Goal: Task Accomplishment & Management: Complete application form

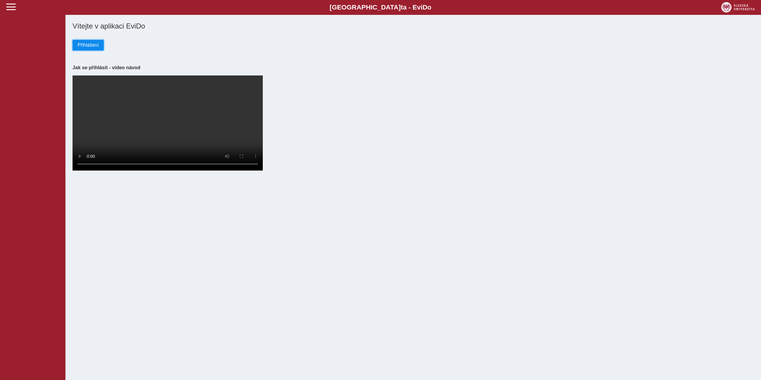
click at [81, 43] on span "Přihlášení" at bounding box center [88, 44] width 21 height 5
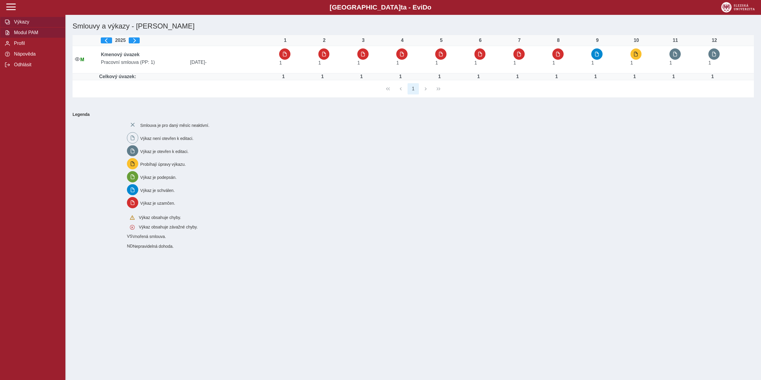
click at [25, 34] on span "Modul PAM" at bounding box center [36, 32] width 48 height 5
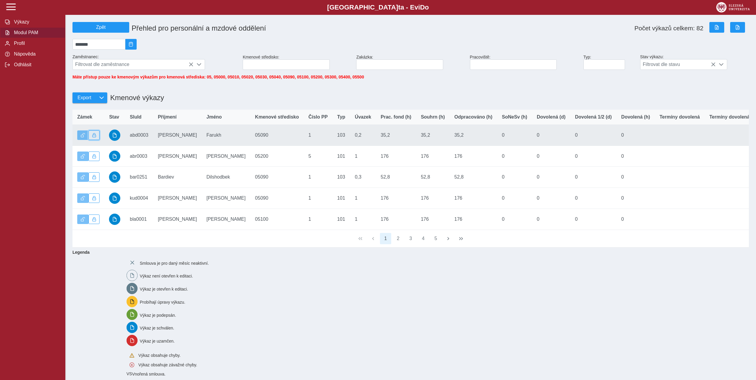
click at [92, 137] on span "button" at bounding box center [94, 135] width 4 height 4
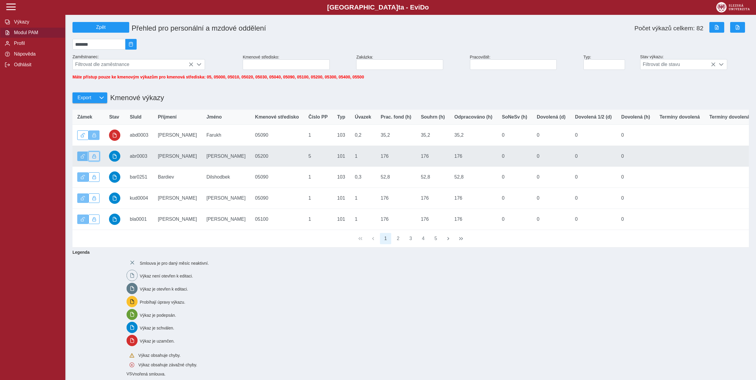
click at [95, 157] on span "button" at bounding box center [94, 156] width 4 height 4
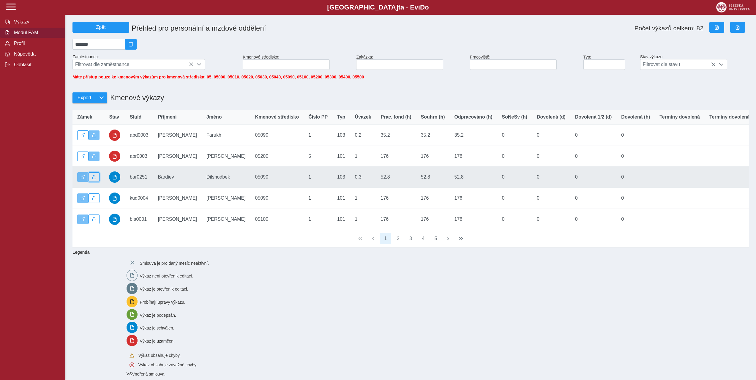
drag, startPoint x: 97, startPoint y: 181, endPoint x: 94, endPoint y: 199, distance: 17.5
click at [97, 181] on button "button" at bounding box center [94, 177] width 11 height 10
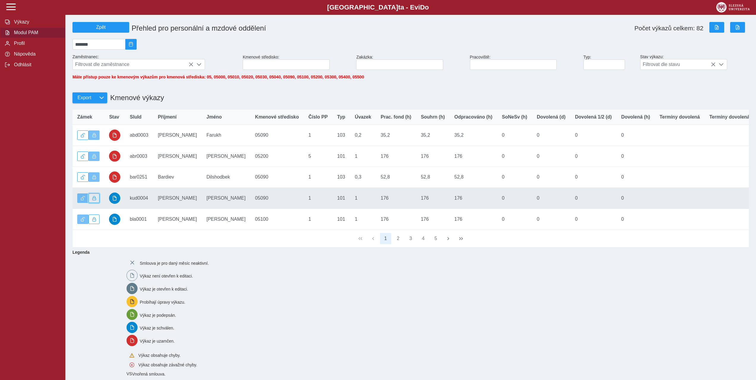
click at [94, 203] on button "button" at bounding box center [94, 198] width 11 height 10
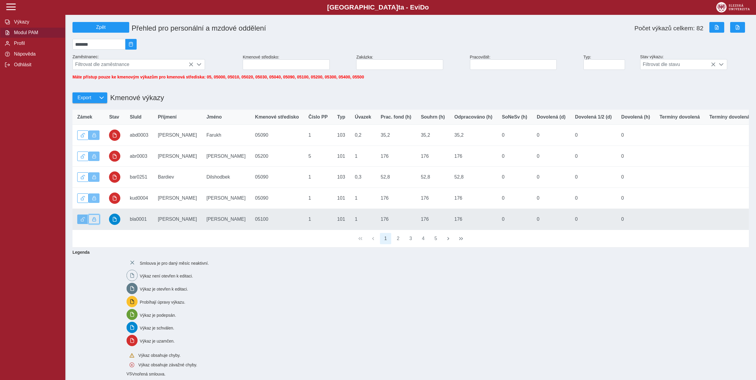
click at [92, 221] on span "button" at bounding box center [94, 219] width 4 height 4
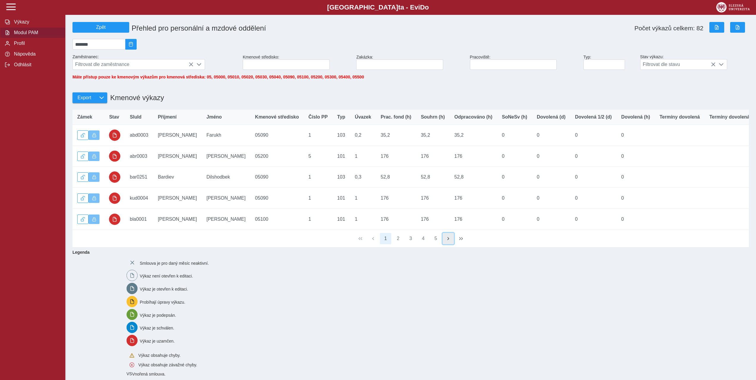
click at [447, 241] on span "button" at bounding box center [448, 238] width 5 height 5
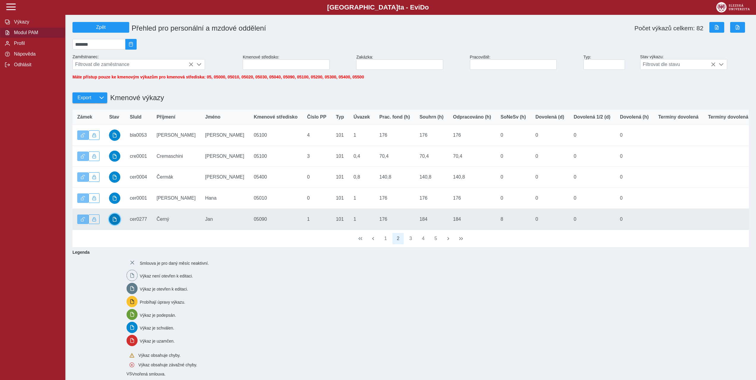
click at [113, 222] on span "button" at bounding box center [114, 219] width 5 height 5
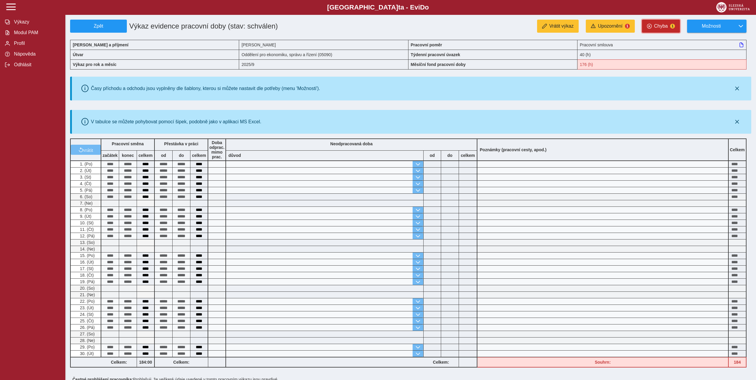
click at [661, 24] on span "Chyba" at bounding box center [661, 25] width 14 height 5
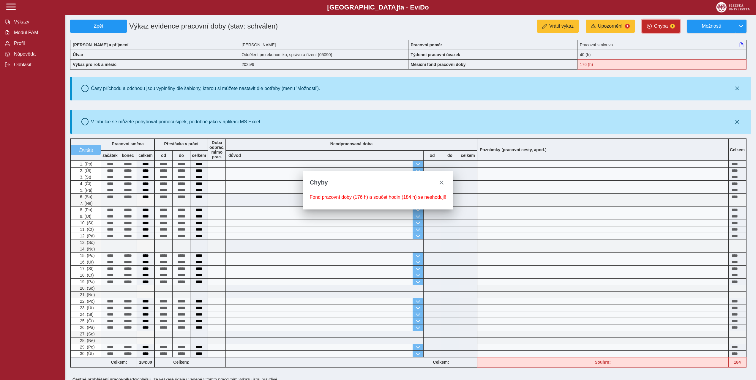
click at [661, 24] on span "Chyba" at bounding box center [661, 25] width 14 height 5
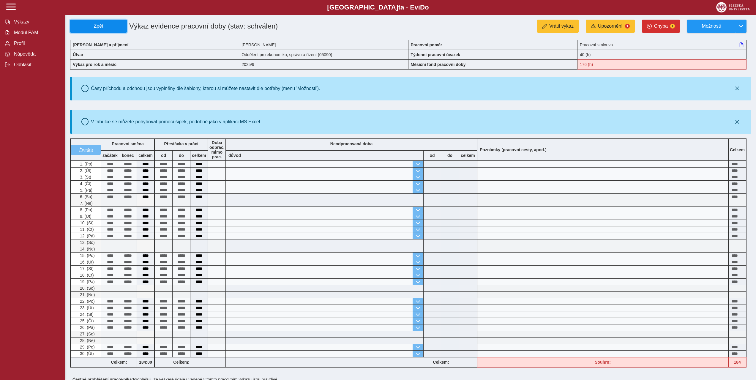
click at [85, 28] on span "Zpět" at bounding box center [98, 25] width 51 height 5
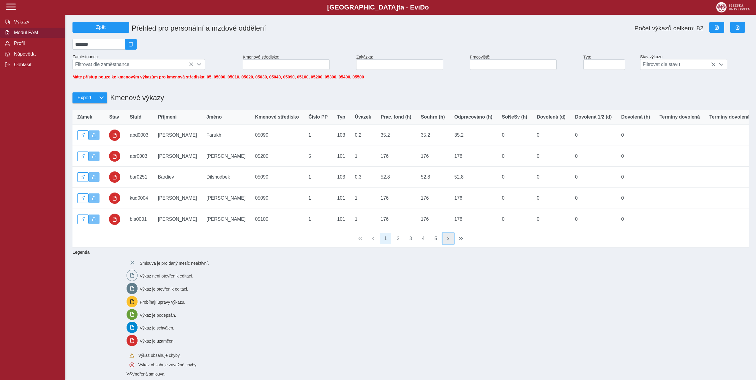
click at [448, 241] on span "button" at bounding box center [448, 238] width 5 height 5
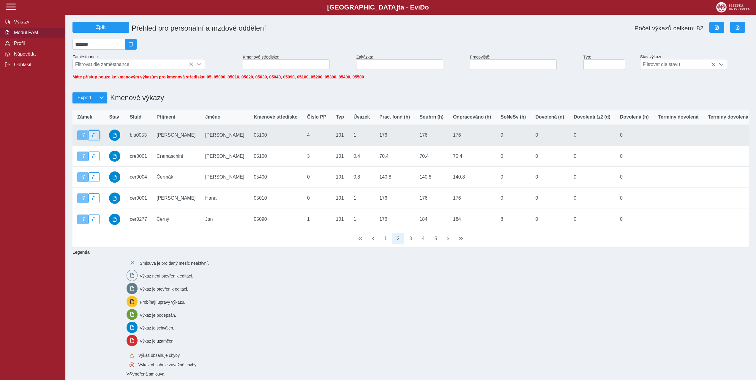
click at [96, 137] on span "button" at bounding box center [94, 135] width 4 height 4
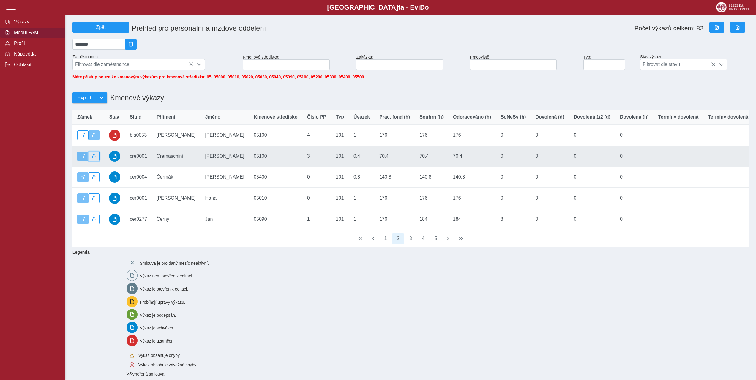
click at [94, 156] on button "button" at bounding box center [94, 157] width 11 height 10
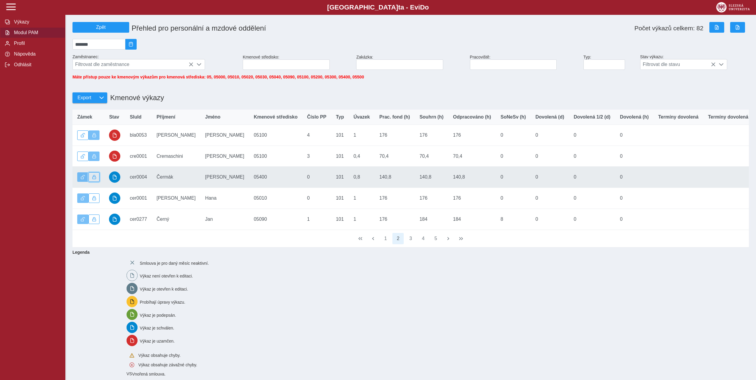
click at [96, 179] on span "button" at bounding box center [94, 177] width 4 height 4
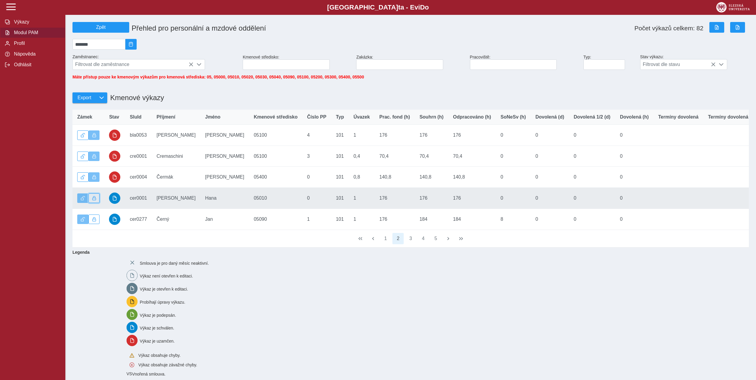
click at [94, 200] on span "button" at bounding box center [94, 198] width 4 height 4
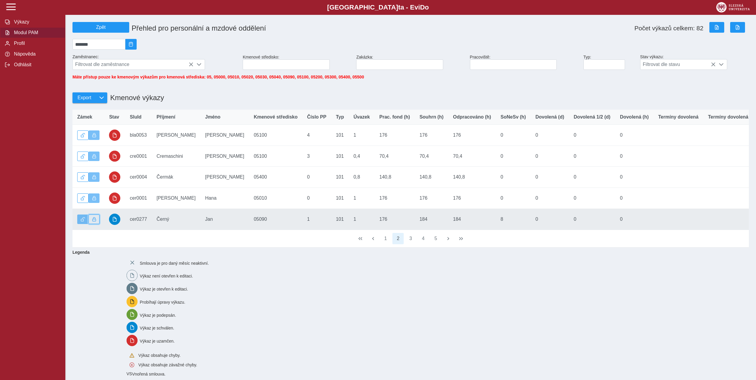
click at [97, 223] on button "button" at bounding box center [94, 220] width 11 height 10
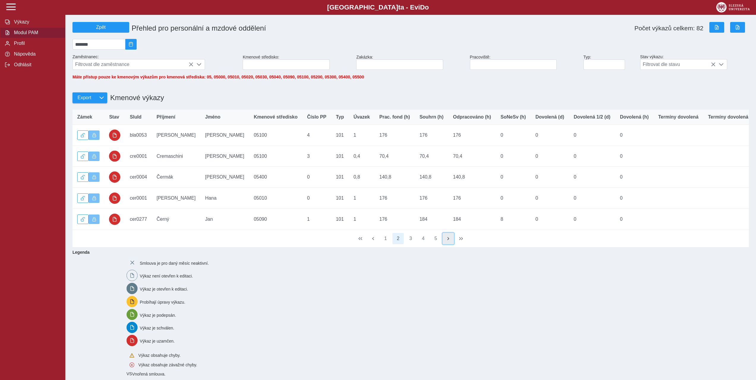
click at [445, 244] on button "button" at bounding box center [448, 238] width 11 height 11
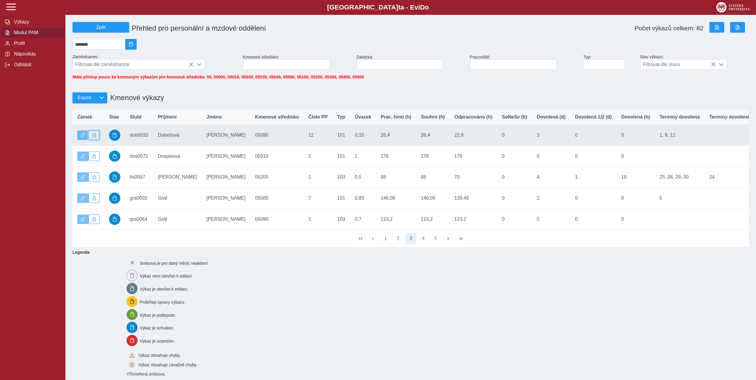
click at [95, 137] on span "button" at bounding box center [94, 135] width 4 height 4
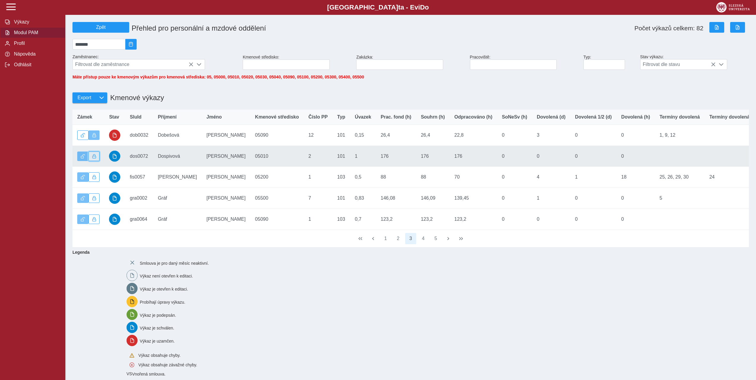
click at [95, 158] on span "button" at bounding box center [94, 156] width 4 height 4
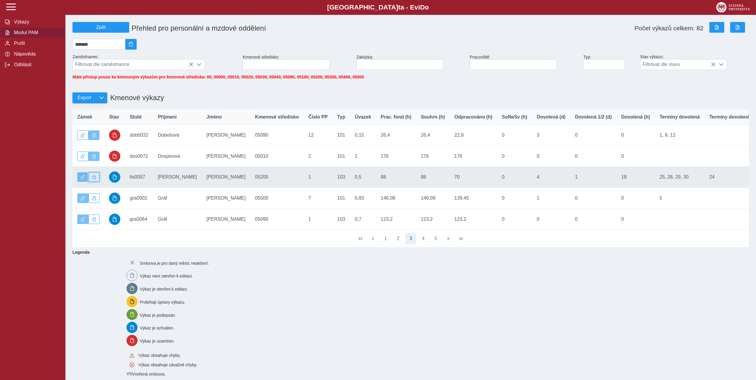
click at [93, 179] on span "button" at bounding box center [94, 177] width 4 height 4
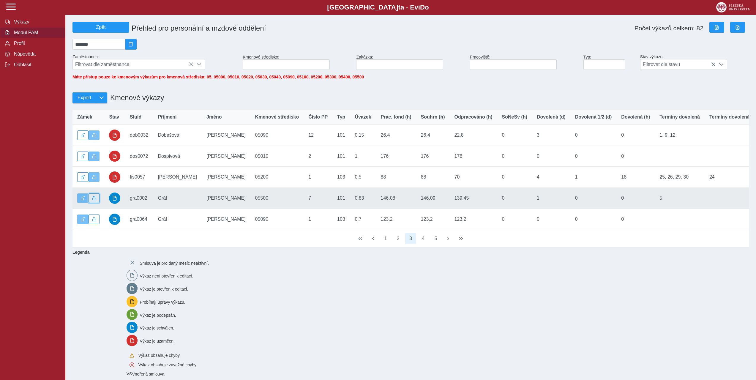
click at [93, 200] on span "button" at bounding box center [94, 198] width 4 height 4
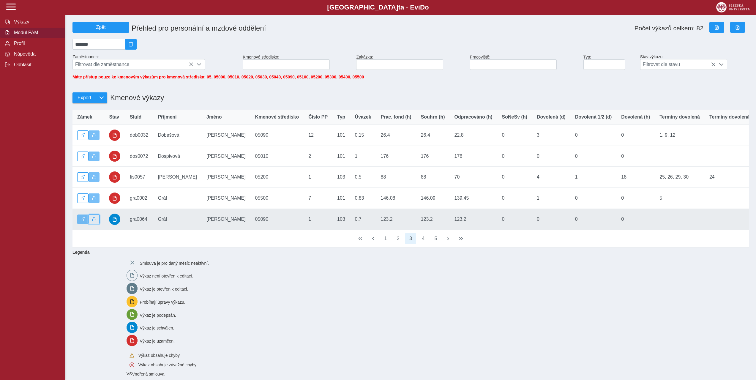
click at [97, 223] on button "button" at bounding box center [94, 220] width 11 height 10
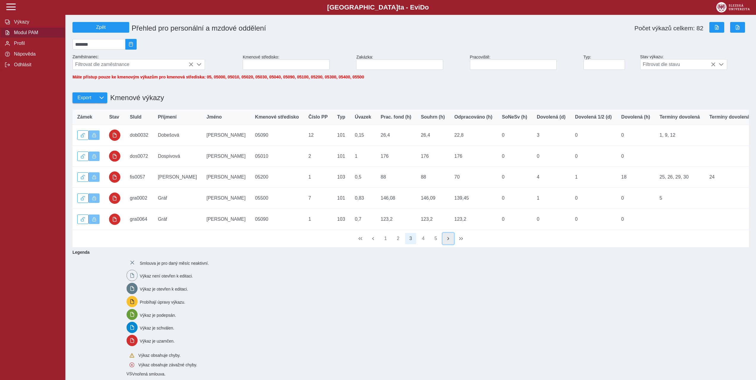
click at [445, 244] on button "button" at bounding box center [448, 238] width 11 height 11
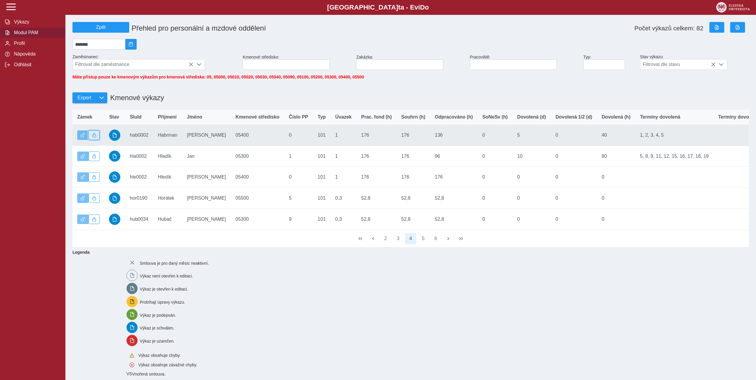
click at [93, 137] on span "button" at bounding box center [94, 135] width 4 height 4
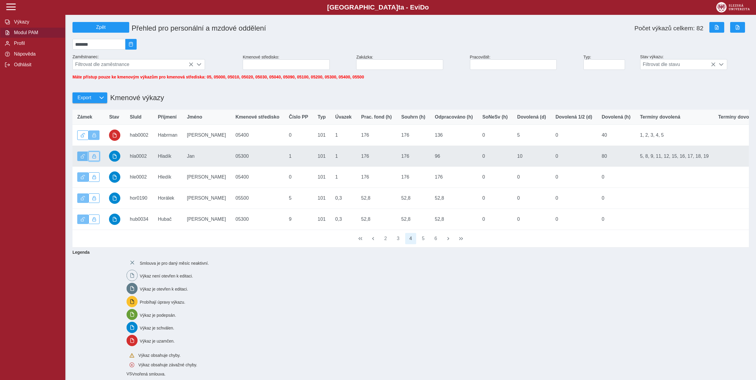
click at [93, 158] on span "button" at bounding box center [94, 156] width 4 height 4
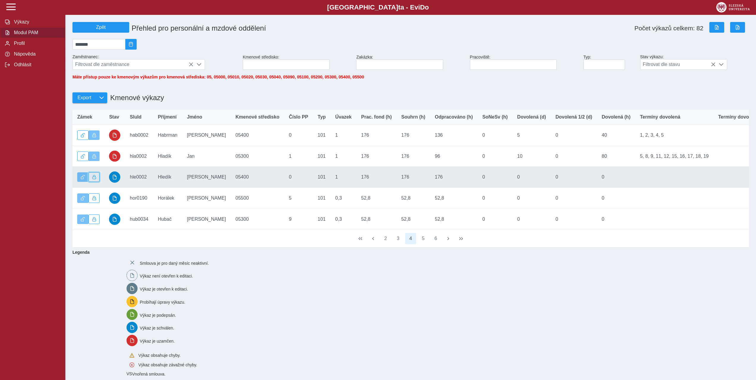
click at [96, 179] on span "button" at bounding box center [94, 177] width 4 height 4
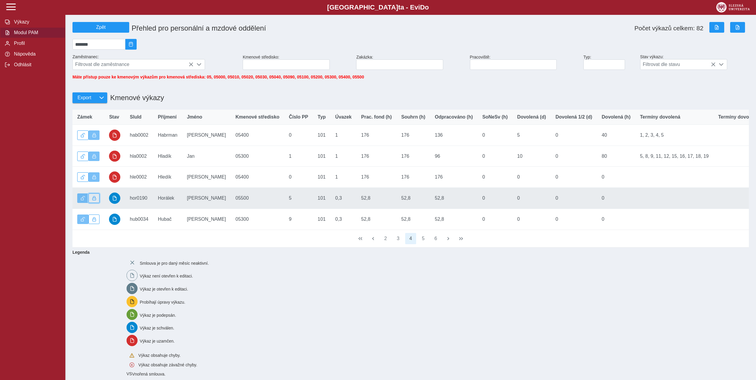
click at [93, 200] on span "button" at bounding box center [94, 198] width 4 height 4
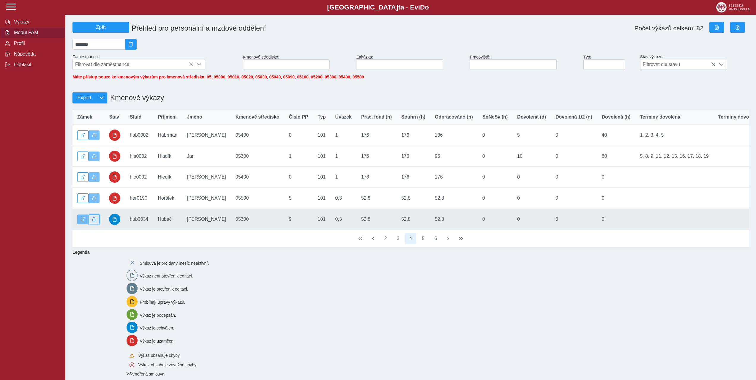
click at [95, 221] on span "button" at bounding box center [94, 219] width 4 height 4
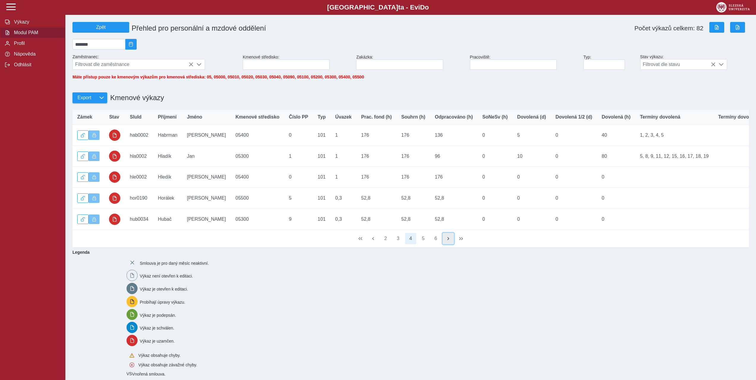
click at [448, 241] on span "button" at bounding box center [448, 238] width 5 height 5
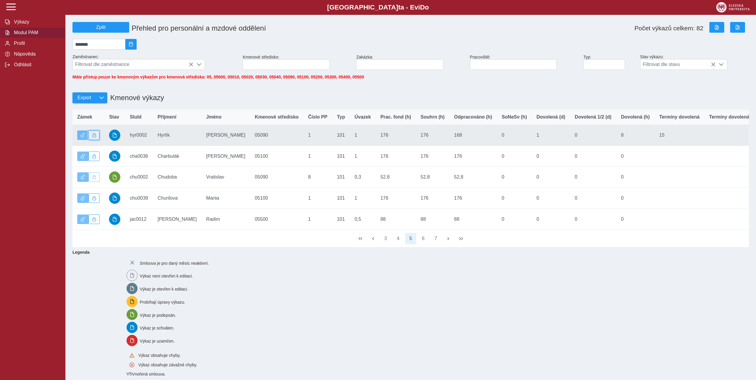
drag, startPoint x: 92, startPoint y: 137, endPoint x: 93, endPoint y: 145, distance: 8.2
click at [92, 137] on span "button" at bounding box center [94, 135] width 4 height 4
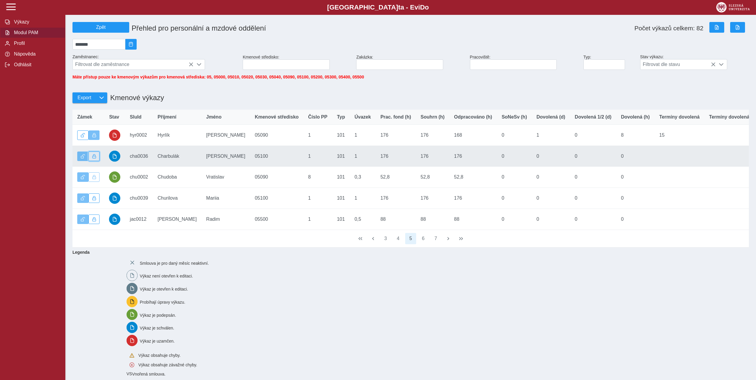
click at [96, 158] on span "button" at bounding box center [94, 156] width 4 height 4
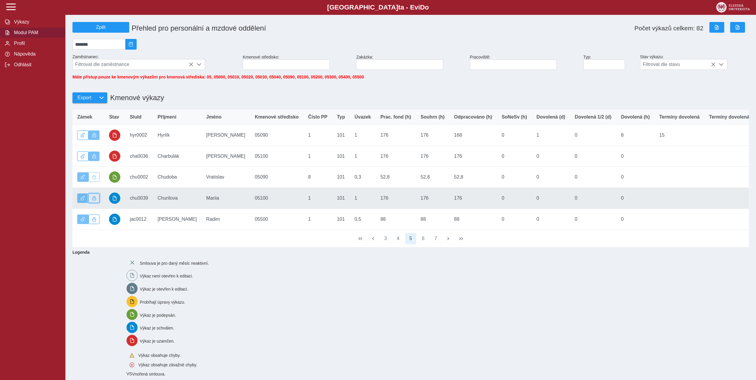
click at [93, 200] on span "button" at bounding box center [94, 198] width 4 height 4
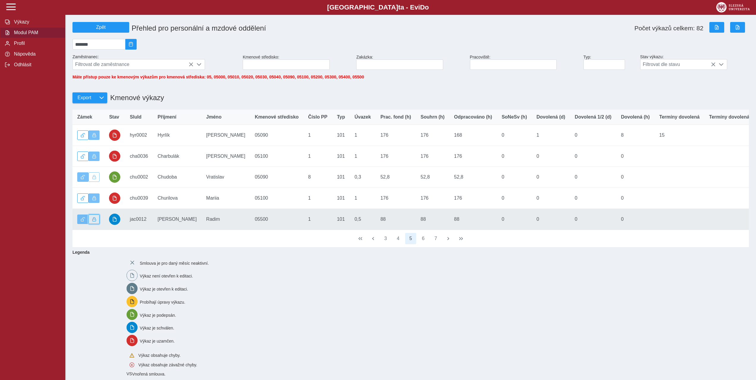
click at [96, 221] on span "button" at bounding box center [94, 219] width 4 height 4
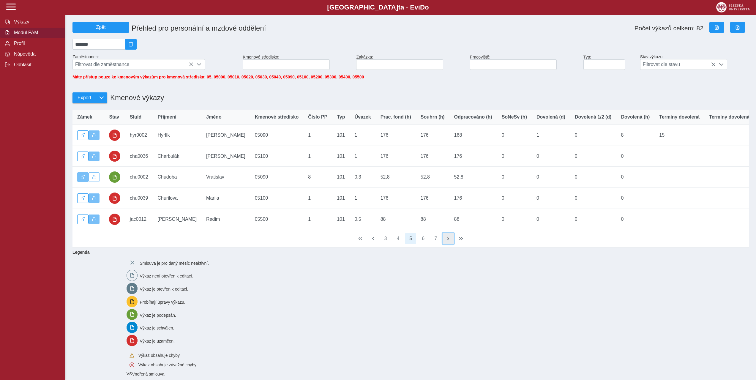
click at [450, 241] on span "button" at bounding box center [448, 238] width 5 height 5
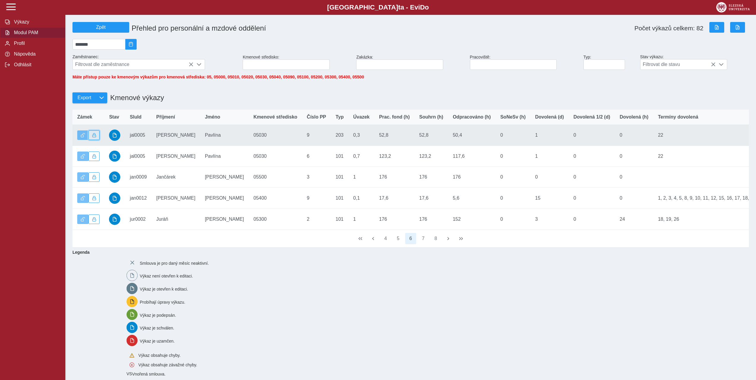
click at [94, 137] on span "button" at bounding box center [94, 135] width 4 height 4
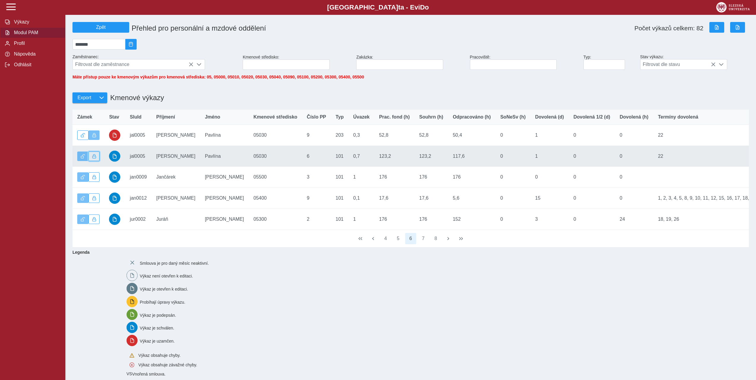
click at [91, 159] on button "button" at bounding box center [94, 157] width 11 height 10
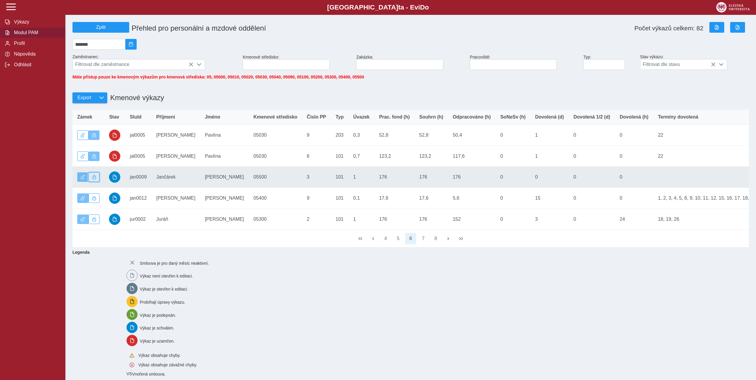
click at [95, 179] on span "button" at bounding box center [94, 177] width 4 height 4
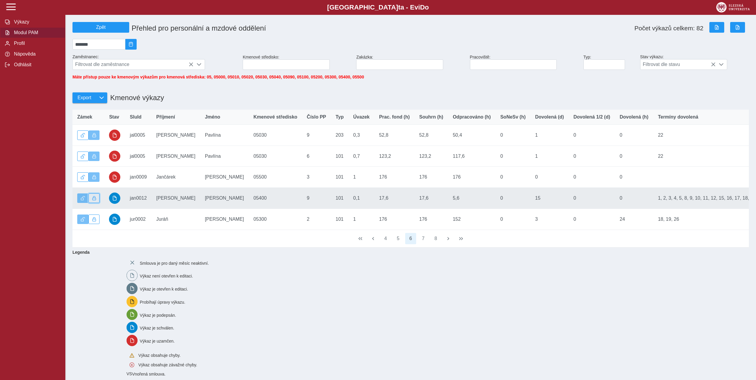
click at [97, 200] on button "button" at bounding box center [94, 198] width 11 height 10
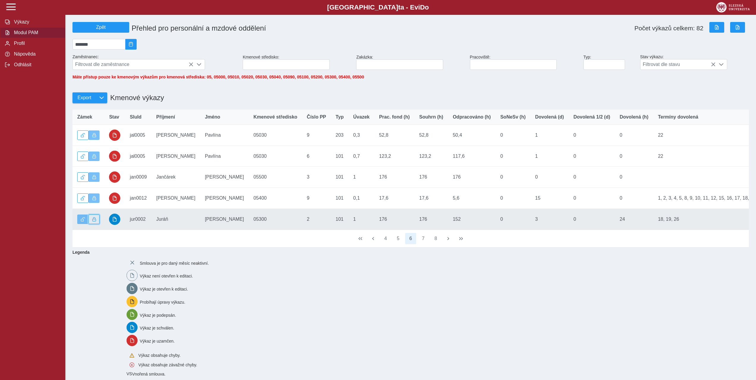
click at [92, 220] on button "button" at bounding box center [94, 220] width 11 height 10
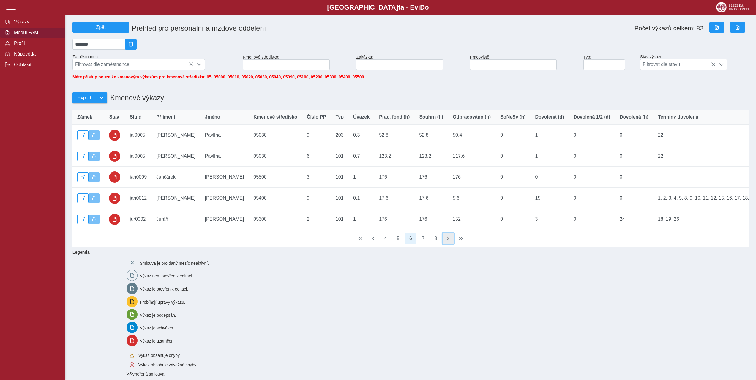
click at [448, 241] on span "button" at bounding box center [448, 238] width 5 height 5
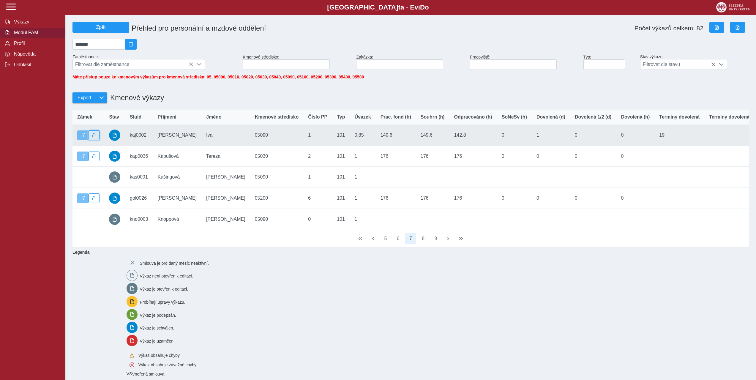
click at [95, 137] on span "button" at bounding box center [94, 135] width 4 height 4
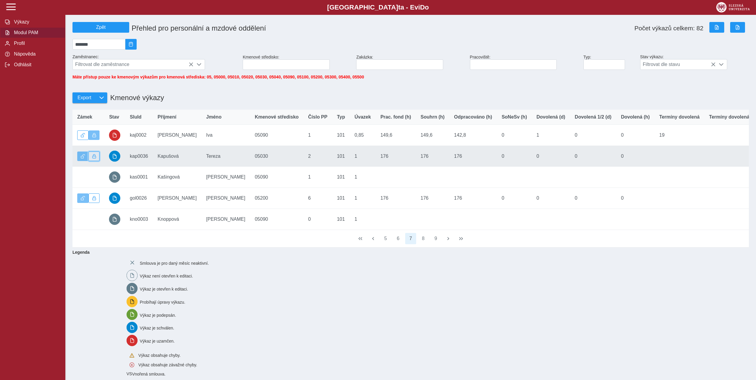
click at [96, 158] on span "button" at bounding box center [94, 156] width 4 height 4
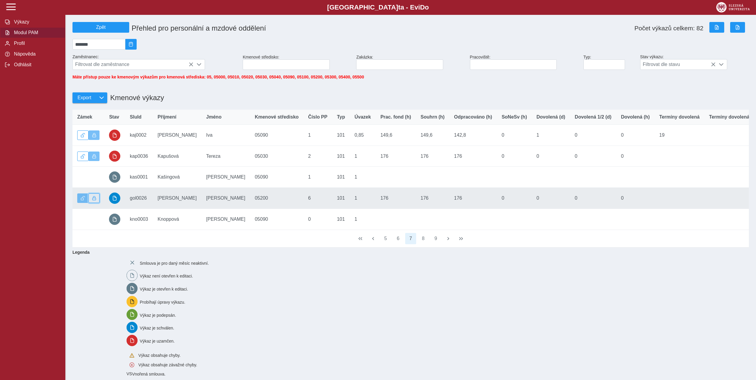
click at [96, 202] on button "button" at bounding box center [94, 198] width 11 height 10
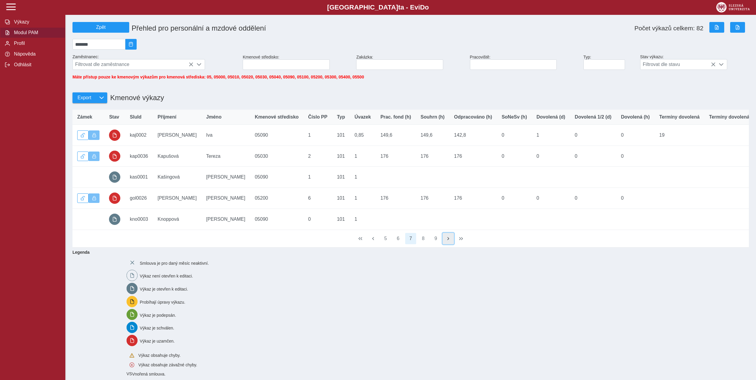
click at [448, 241] on span "button" at bounding box center [448, 238] width 5 height 5
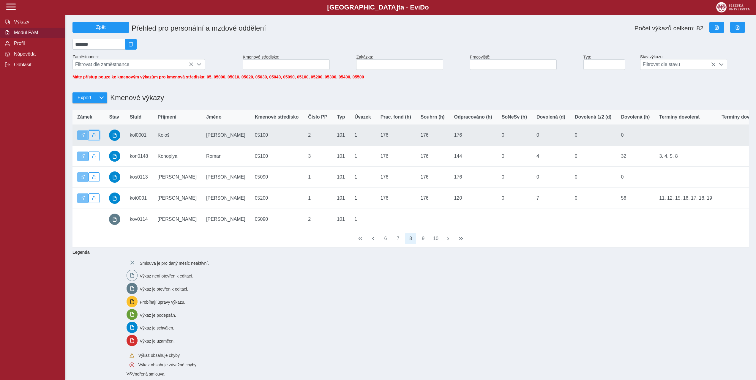
click at [94, 135] on button "button" at bounding box center [94, 135] width 11 height 10
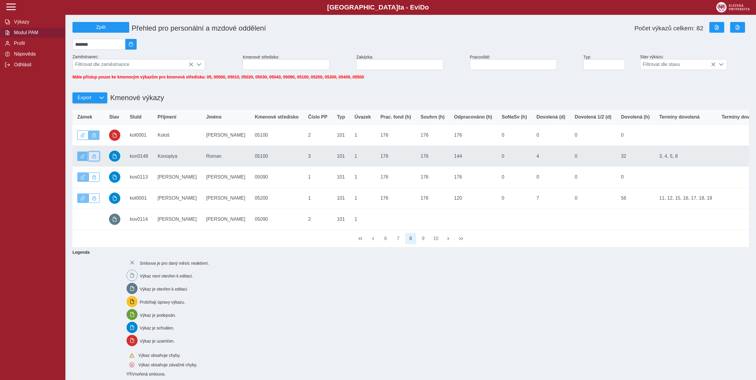
click at [92, 158] on span "button" at bounding box center [94, 156] width 4 height 4
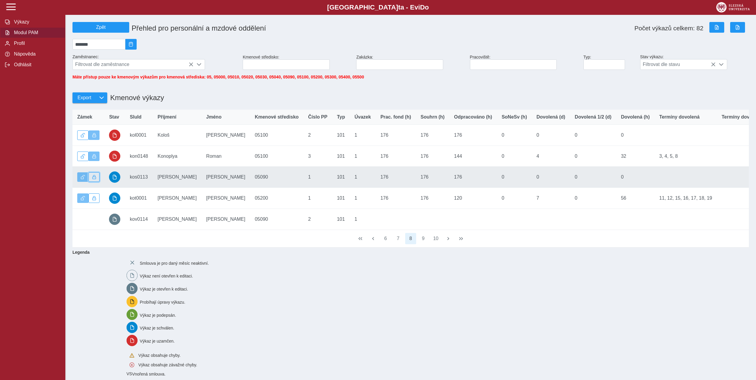
click at [93, 179] on span "button" at bounding box center [94, 177] width 4 height 4
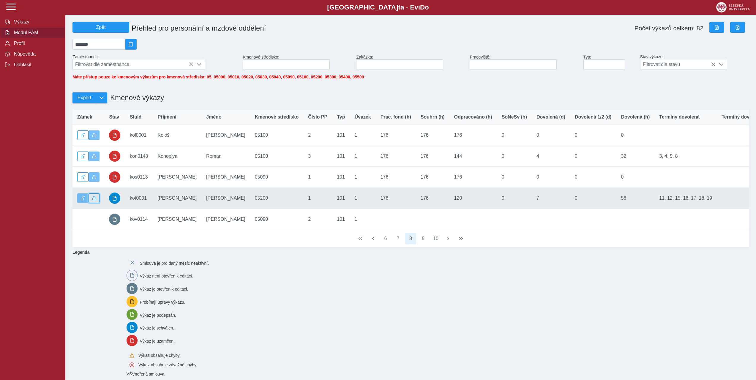
click at [95, 200] on span "button" at bounding box center [94, 198] width 4 height 4
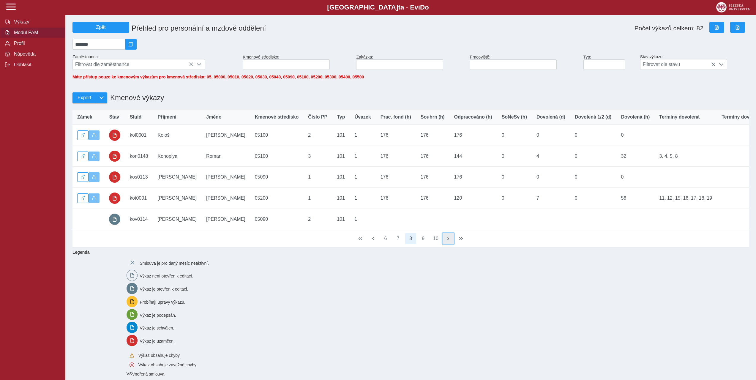
click at [448, 241] on span "button" at bounding box center [448, 238] width 5 height 5
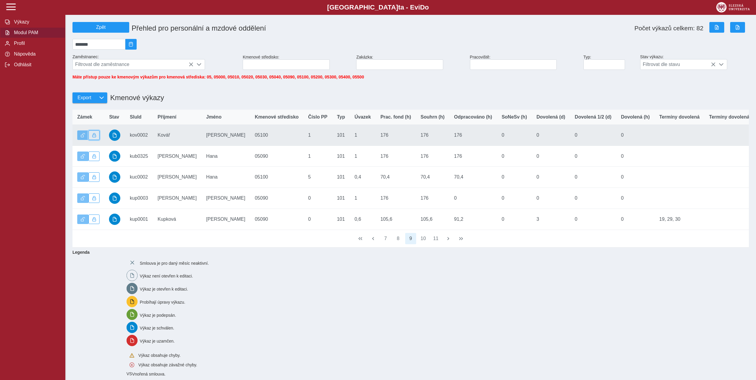
click at [93, 137] on span "button" at bounding box center [94, 135] width 4 height 4
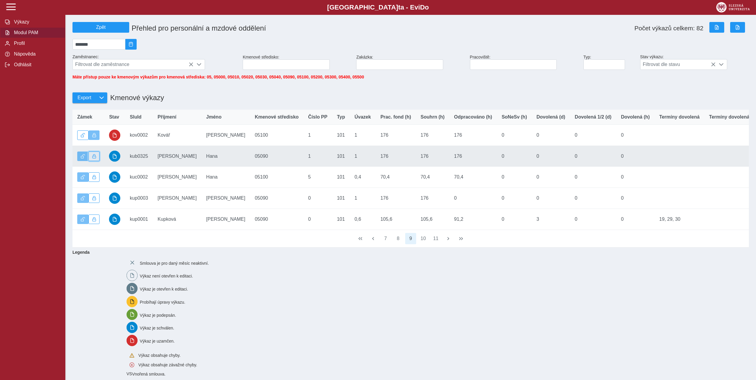
click at [96, 158] on span "button" at bounding box center [94, 156] width 4 height 4
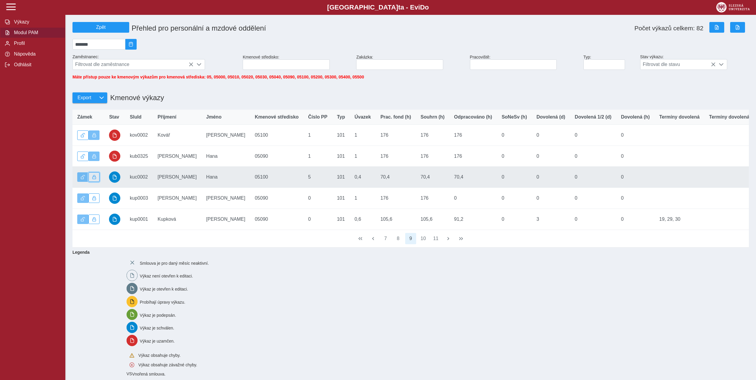
click at [94, 177] on button "button" at bounding box center [94, 177] width 11 height 10
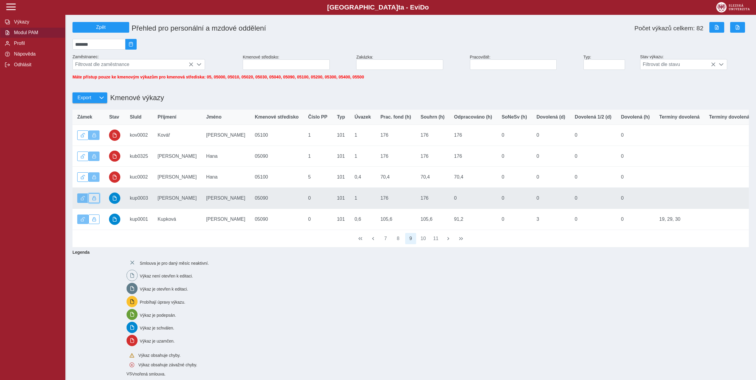
click at [96, 203] on button "button" at bounding box center [94, 198] width 11 height 10
click at [116, 200] on span "button" at bounding box center [114, 198] width 5 height 5
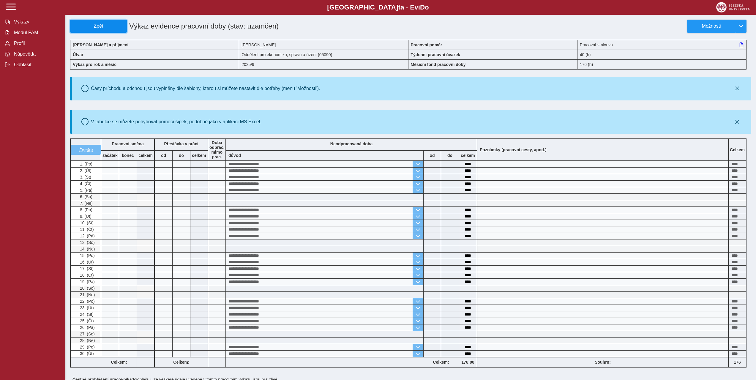
click at [105, 29] on span "Zpět" at bounding box center [98, 25] width 51 height 5
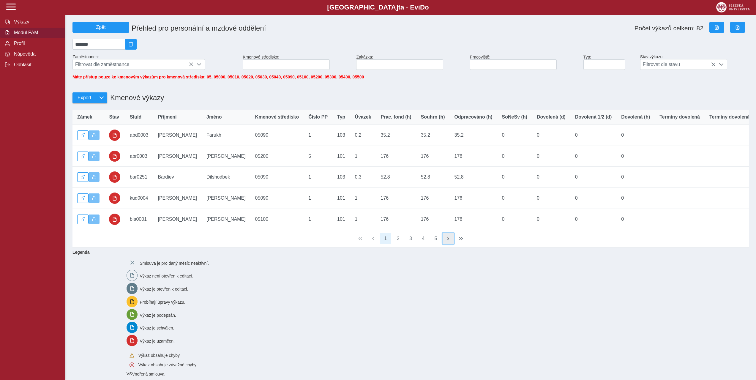
click at [446, 241] on span "button" at bounding box center [448, 238] width 5 height 5
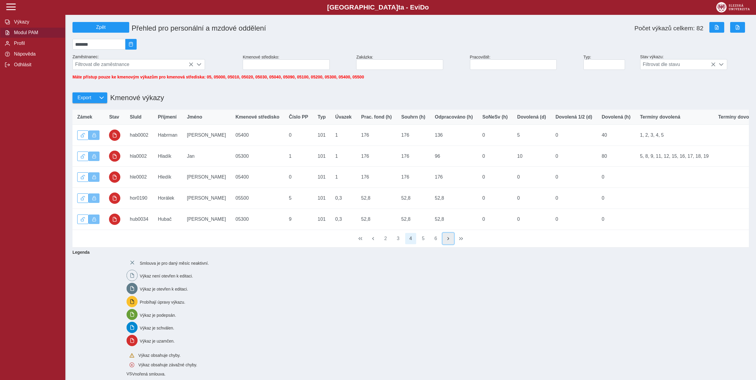
click at [446, 241] on span "button" at bounding box center [448, 238] width 5 height 5
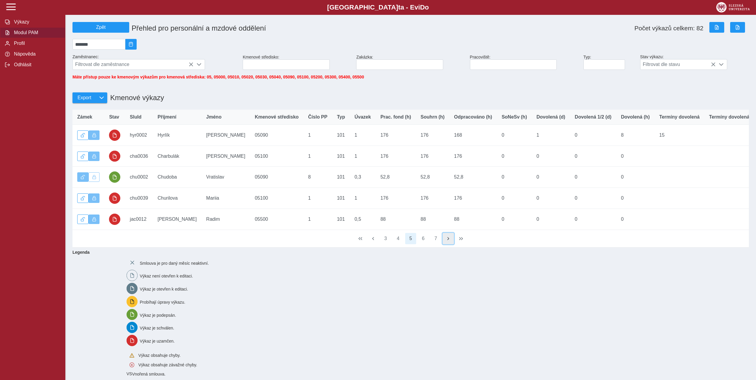
click at [446, 241] on span "button" at bounding box center [448, 238] width 5 height 5
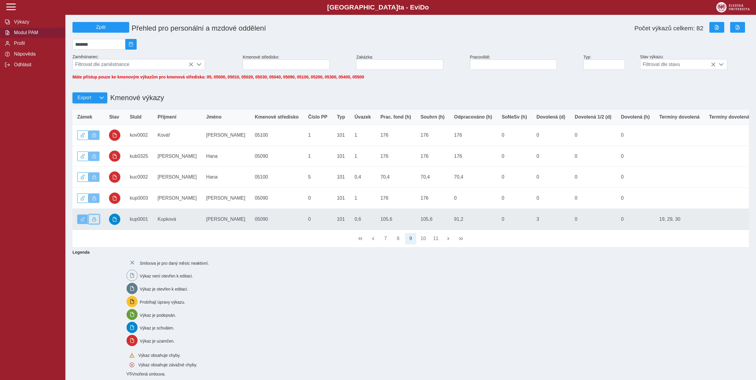
click at [96, 224] on button "button" at bounding box center [94, 220] width 11 height 10
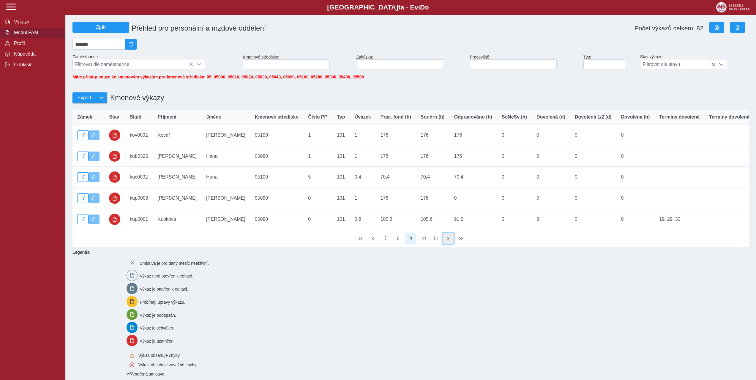
click at [449, 241] on span "button" at bounding box center [448, 238] width 5 height 5
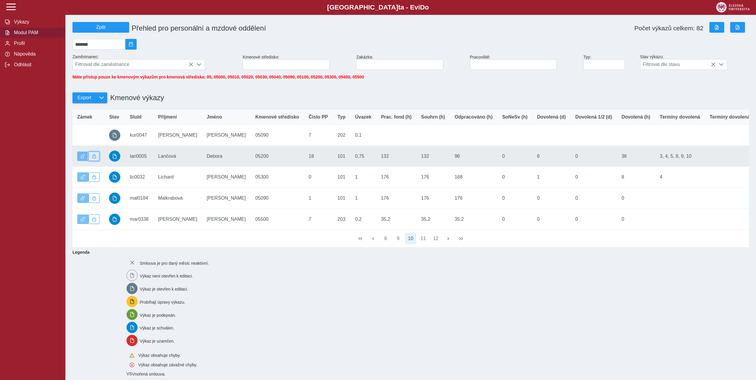
click at [95, 158] on span "button" at bounding box center [94, 156] width 4 height 4
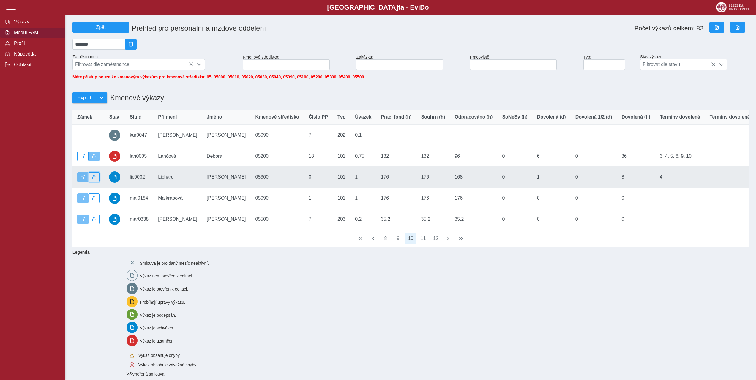
click at [93, 178] on button "button" at bounding box center [94, 177] width 11 height 10
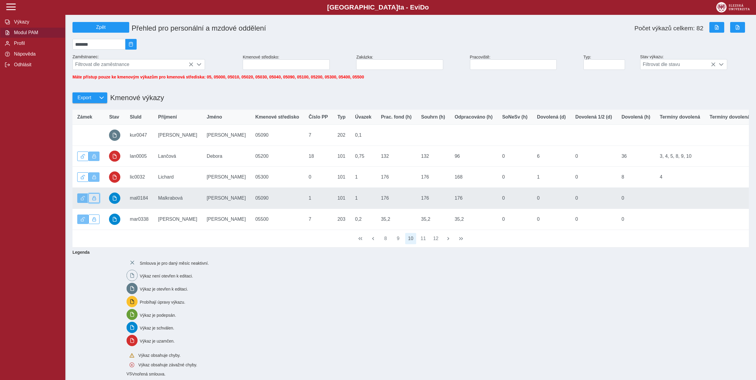
click at [93, 200] on span "button" at bounding box center [94, 198] width 4 height 4
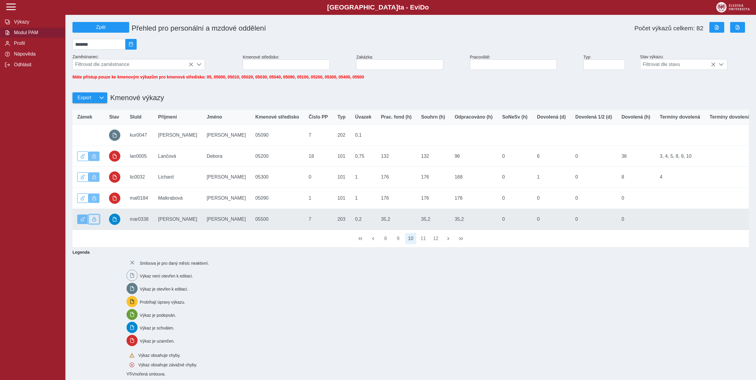
click at [95, 221] on span "button" at bounding box center [94, 219] width 4 height 4
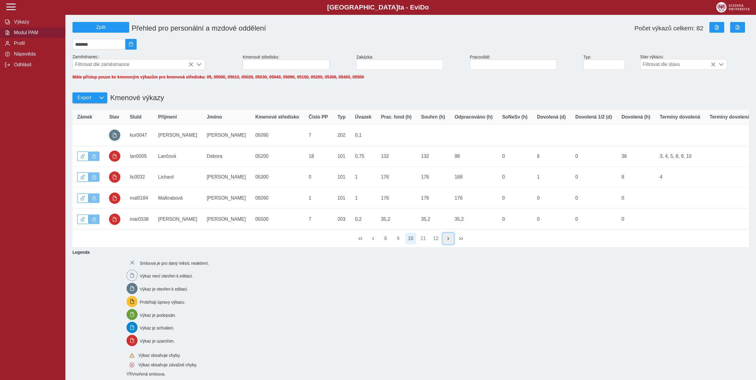
click at [446, 244] on button "button" at bounding box center [448, 238] width 11 height 11
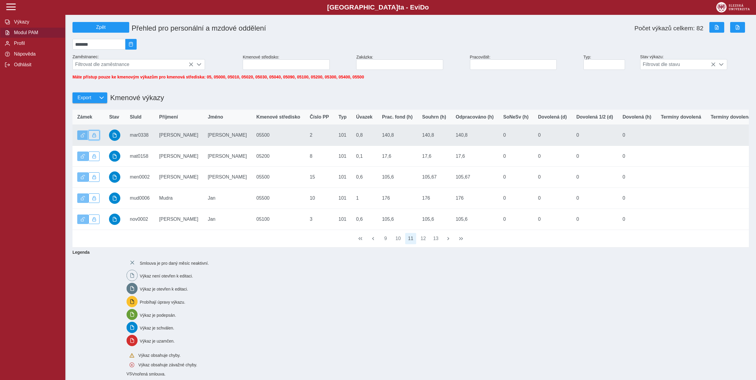
click at [98, 140] on button "button" at bounding box center [94, 135] width 11 height 10
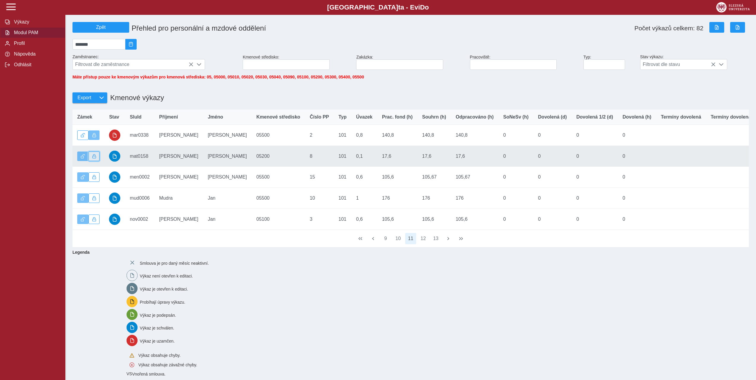
click at [96, 161] on button "button" at bounding box center [94, 157] width 11 height 10
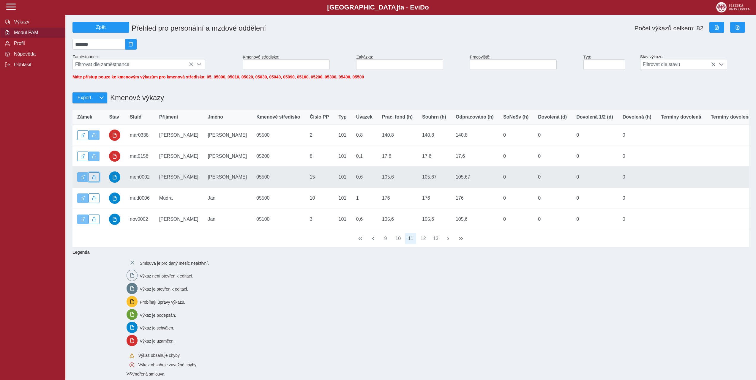
click at [95, 179] on span "button" at bounding box center [94, 177] width 4 height 4
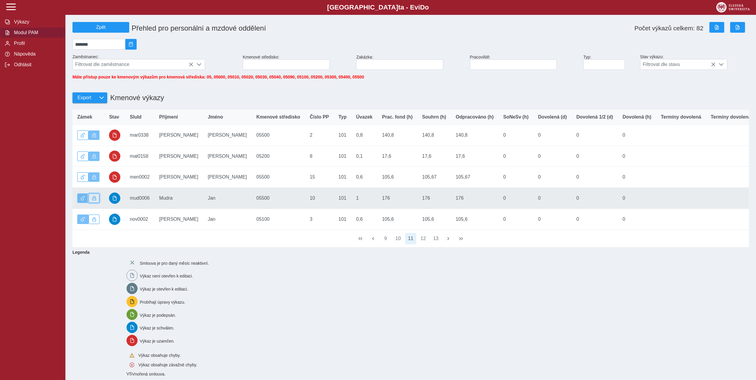
click at [92, 200] on span "button" at bounding box center [94, 198] width 4 height 4
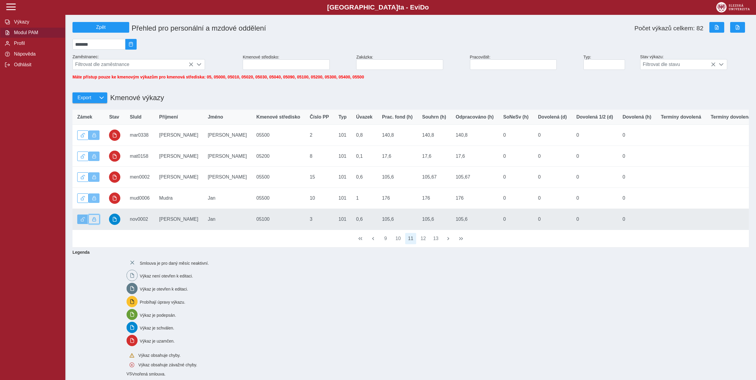
click at [93, 221] on span "button" at bounding box center [94, 219] width 4 height 4
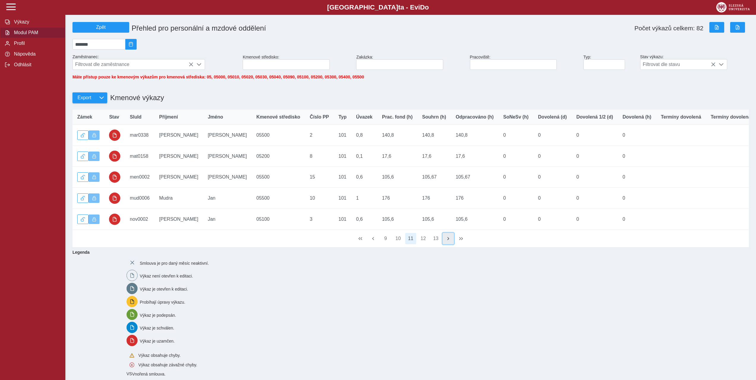
click at [450, 244] on button "button" at bounding box center [448, 238] width 11 height 11
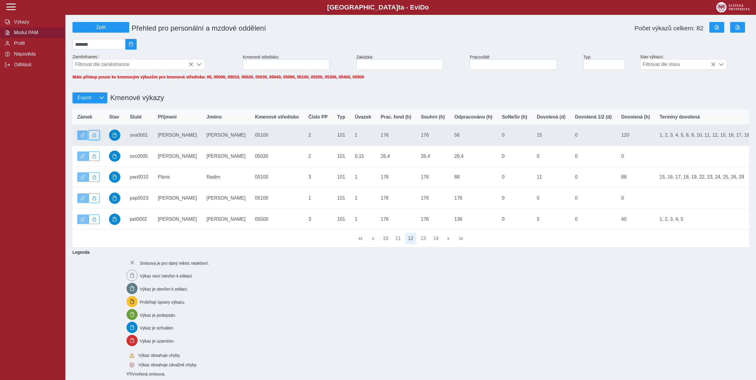
drag, startPoint x: 92, startPoint y: 141, endPoint x: 88, endPoint y: 152, distance: 10.8
click at [91, 140] on button "button" at bounding box center [94, 135] width 11 height 10
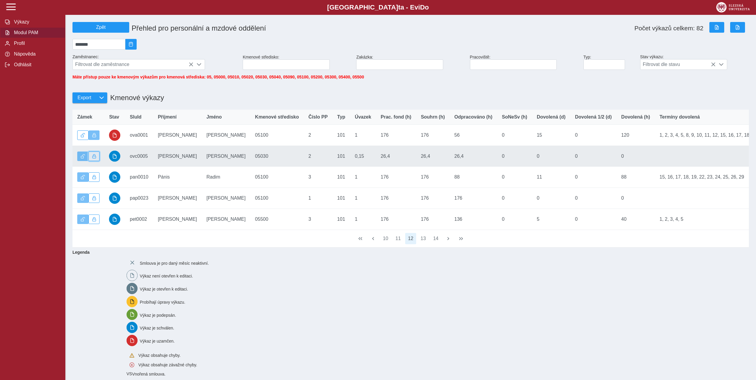
click at [95, 158] on span "button" at bounding box center [94, 156] width 4 height 4
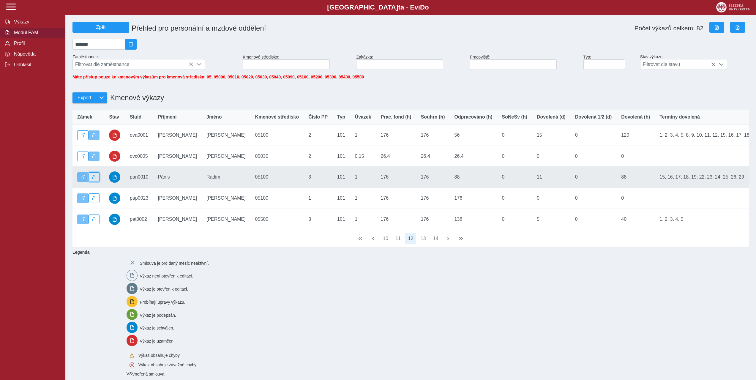
click at [96, 182] on button "button" at bounding box center [94, 177] width 11 height 10
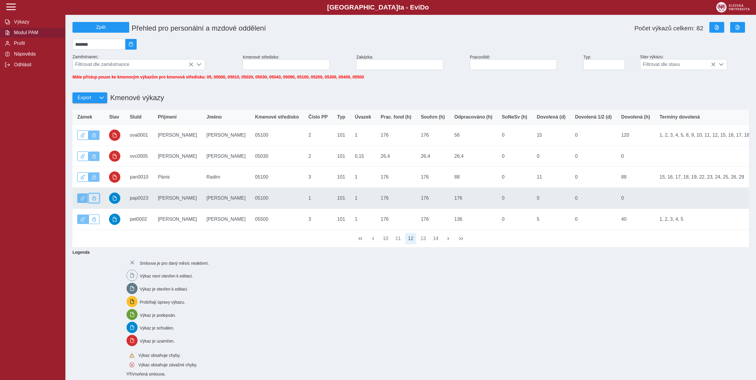
click at [98, 201] on button "button" at bounding box center [94, 198] width 11 height 10
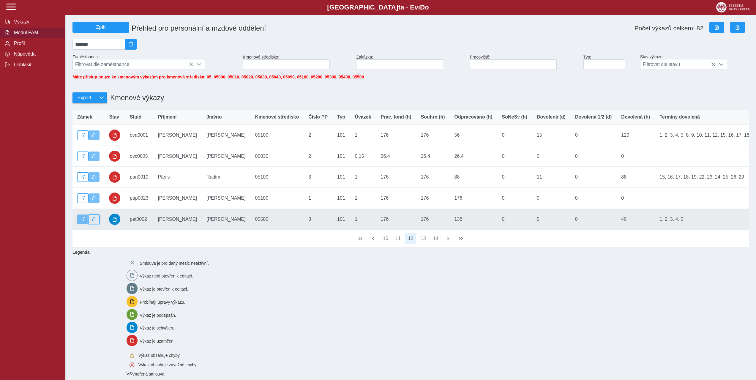
click at [94, 220] on button "button" at bounding box center [94, 220] width 11 height 10
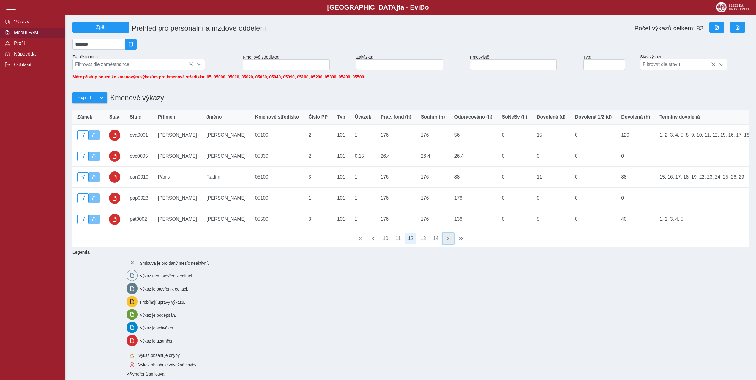
click at [450, 244] on button "button" at bounding box center [448, 238] width 11 height 11
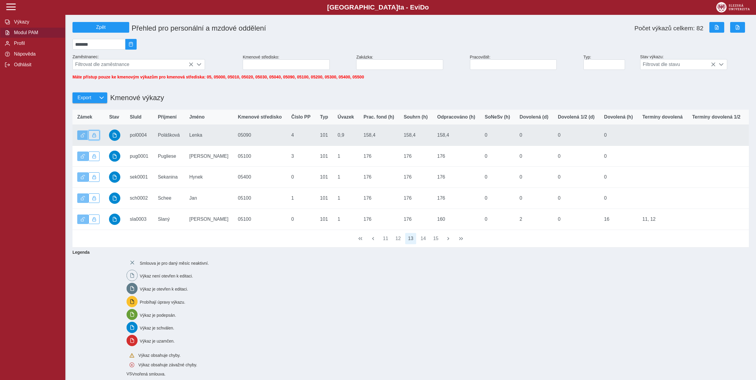
click at [95, 137] on span "button" at bounding box center [94, 135] width 4 height 4
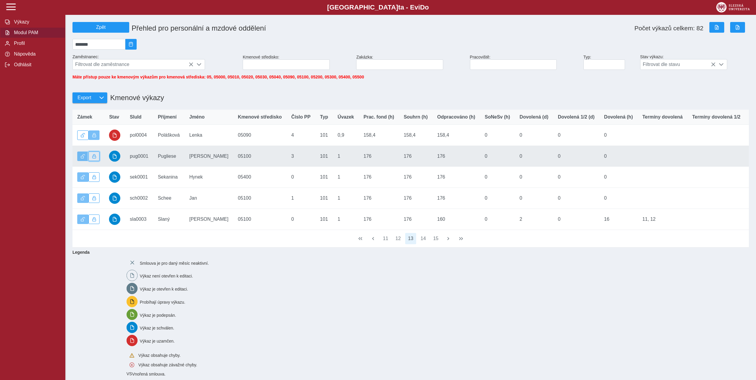
click at [95, 158] on span "button" at bounding box center [94, 156] width 4 height 4
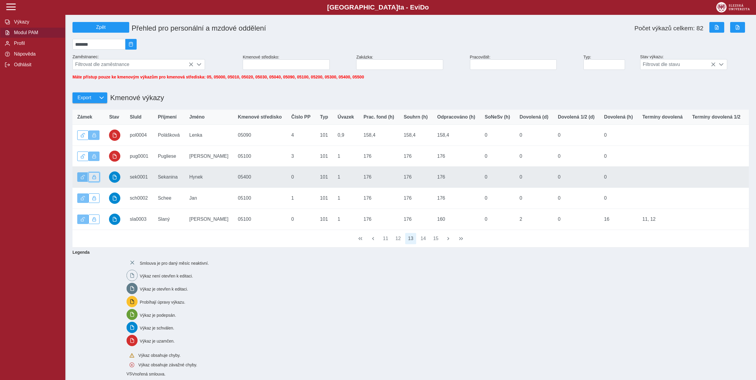
click at [93, 179] on span "button" at bounding box center [94, 177] width 4 height 4
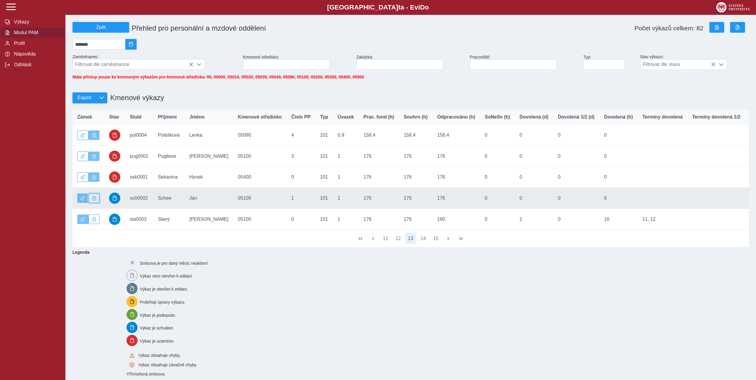
click at [95, 200] on span "button" at bounding box center [94, 198] width 4 height 4
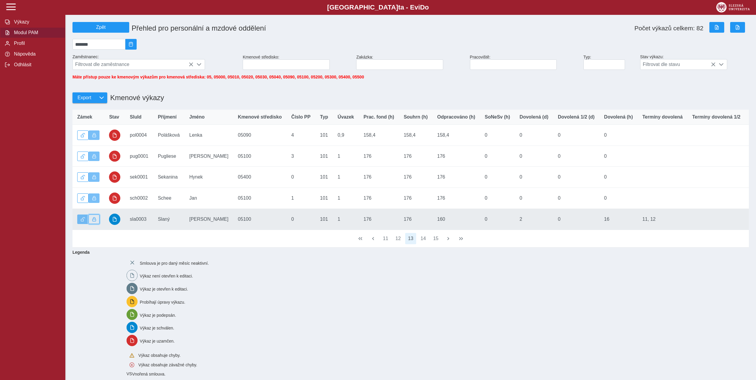
click at [93, 221] on span "button" at bounding box center [94, 219] width 4 height 4
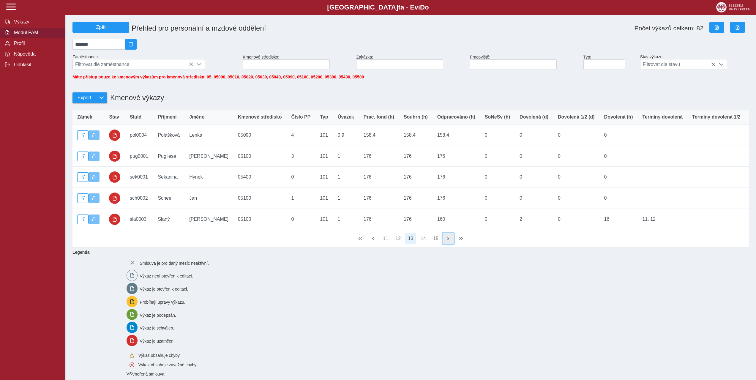
click at [449, 241] on span "button" at bounding box center [448, 238] width 5 height 5
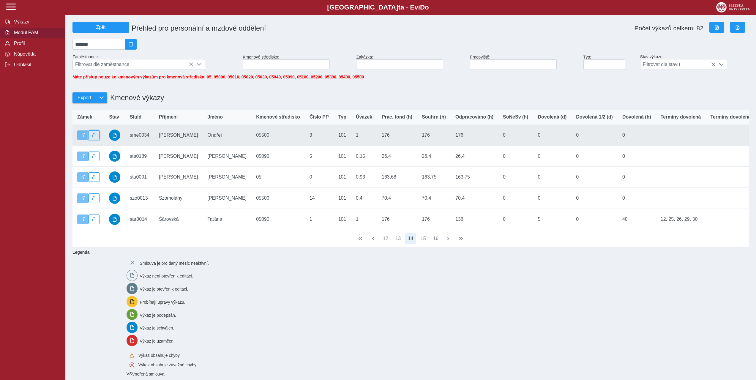
click at [96, 137] on span "button" at bounding box center [94, 135] width 4 height 4
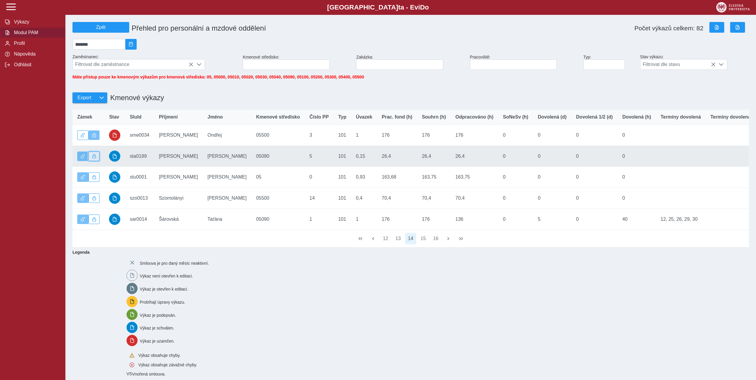
click at [97, 158] on button "button" at bounding box center [94, 157] width 11 height 10
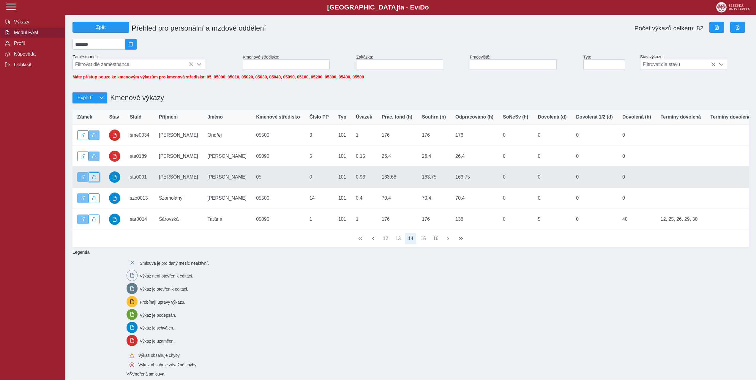
click at [94, 179] on span "button" at bounding box center [94, 177] width 4 height 4
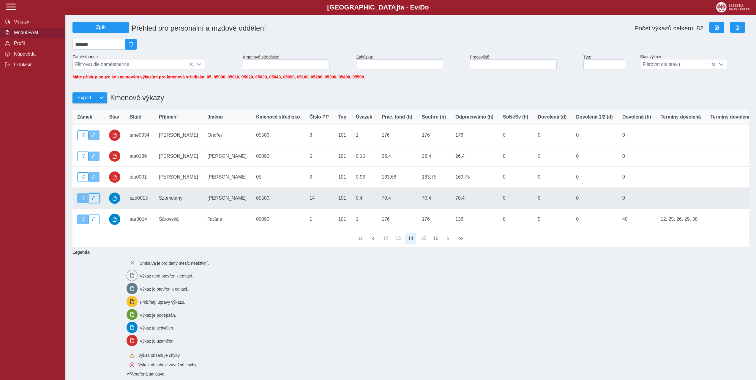
click at [94, 197] on button "button" at bounding box center [94, 198] width 11 height 10
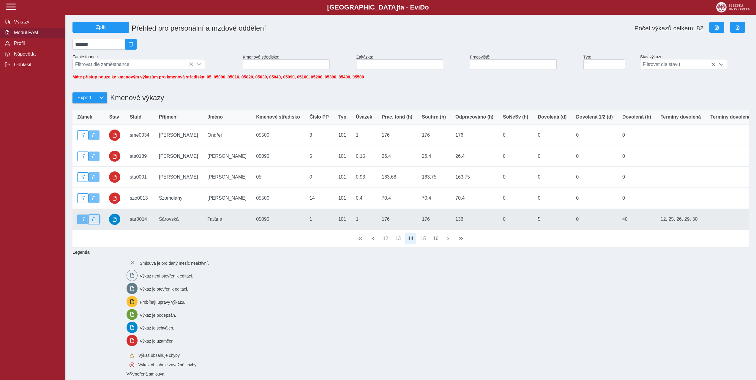
click at [94, 220] on span "button" at bounding box center [94, 219] width 4 height 4
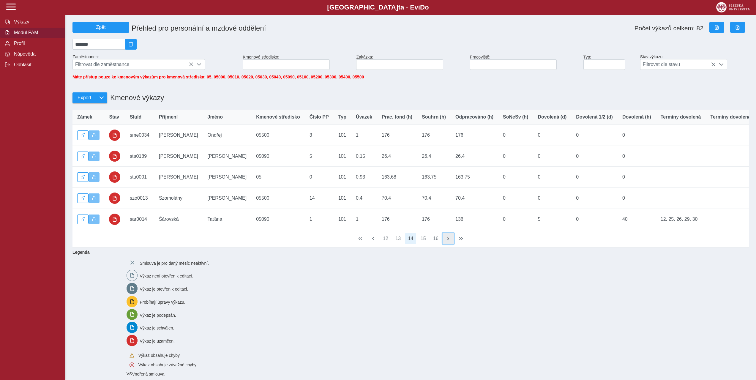
click at [452, 244] on button "button" at bounding box center [448, 238] width 11 height 11
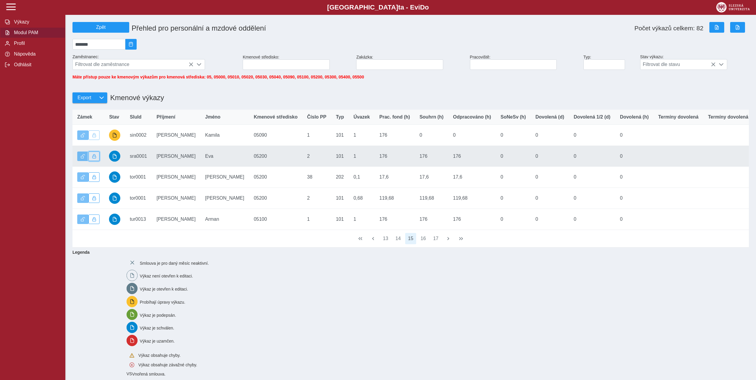
drag, startPoint x: 97, startPoint y: 161, endPoint x: 94, endPoint y: 177, distance: 16.1
click at [97, 161] on button "button" at bounding box center [94, 157] width 11 height 10
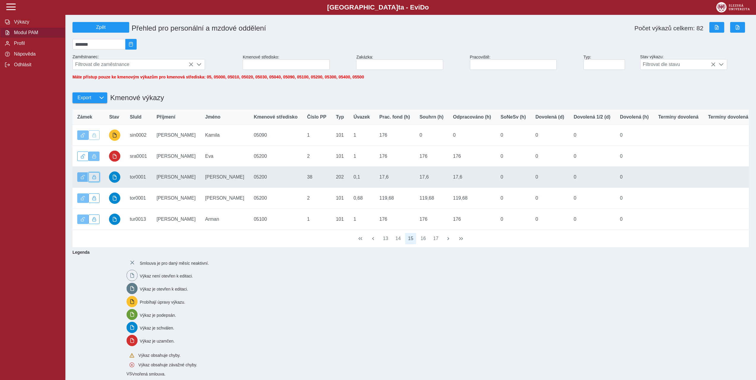
click at [94, 179] on span "button" at bounding box center [94, 177] width 4 height 4
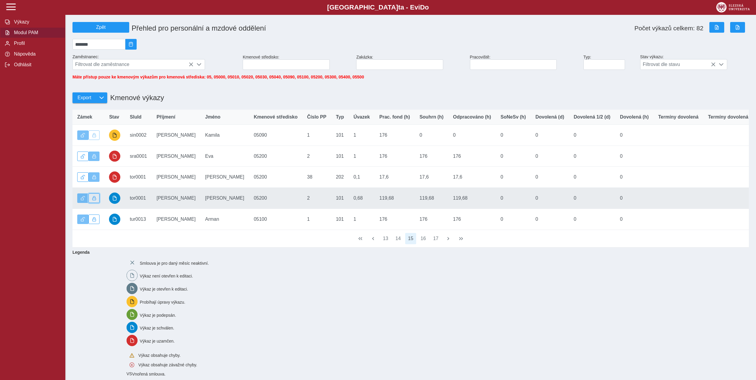
click at [92, 198] on button "button" at bounding box center [94, 198] width 11 height 10
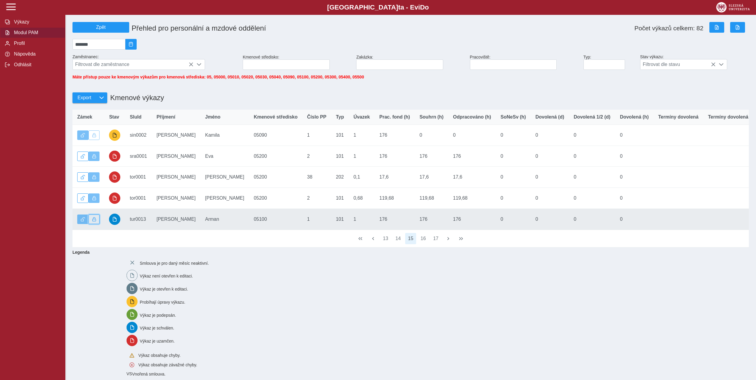
click at [95, 221] on span "button" at bounding box center [94, 219] width 4 height 4
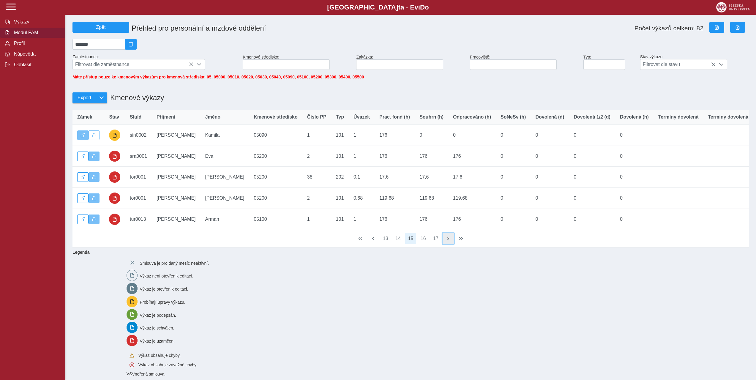
click at [446, 244] on button "button" at bounding box center [448, 238] width 11 height 11
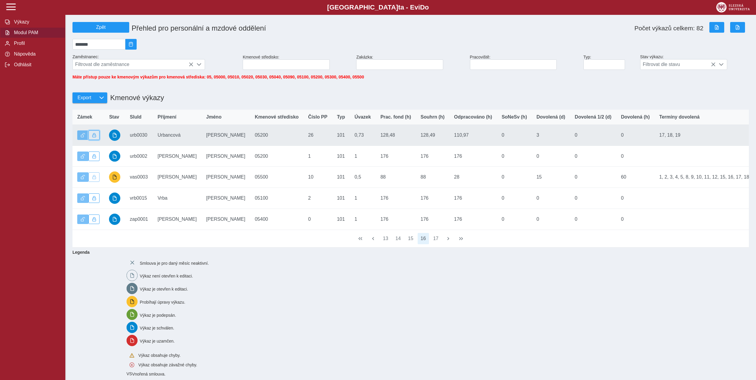
click at [94, 140] on button "button" at bounding box center [94, 135] width 11 height 10
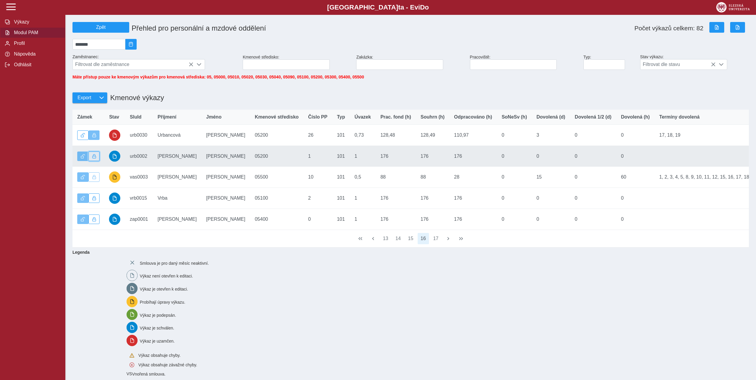
click at [93, 155] on button "button" at bounding box center [94, 157] width 11 height 10
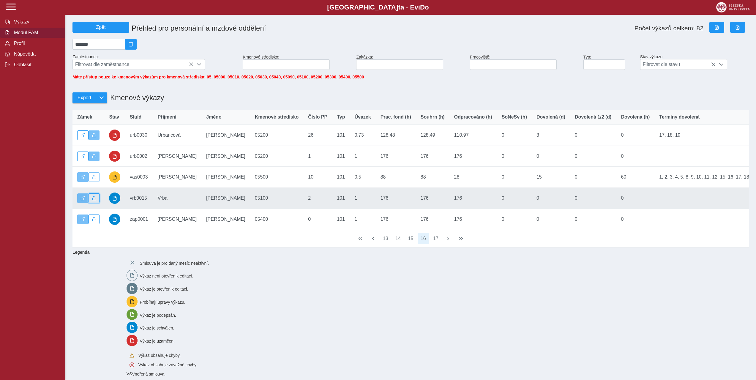
click at [94, 200] on span "button" at bounding box center [94, 198] width 4 height 4
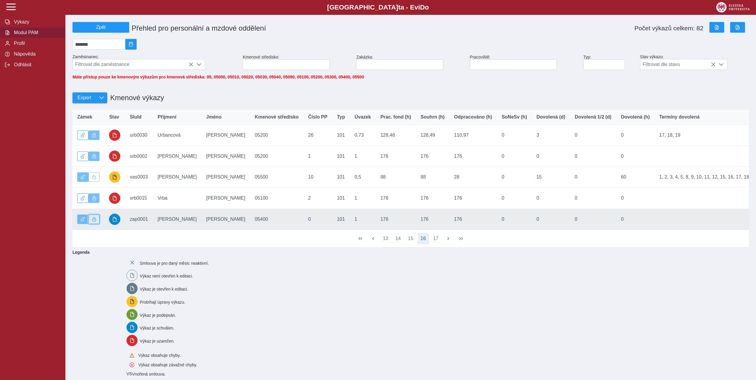
click at [93, 221] on span "button" at bounding box center [94, 219] width 4 height 4
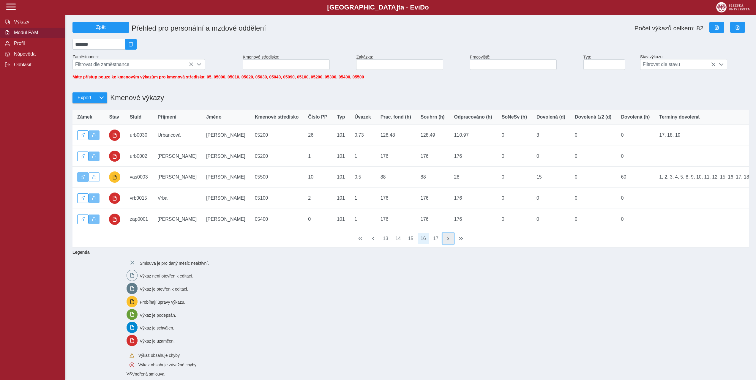
click at [447, 241] on span "button" at bounding box center [448, 238] width 5 height 5
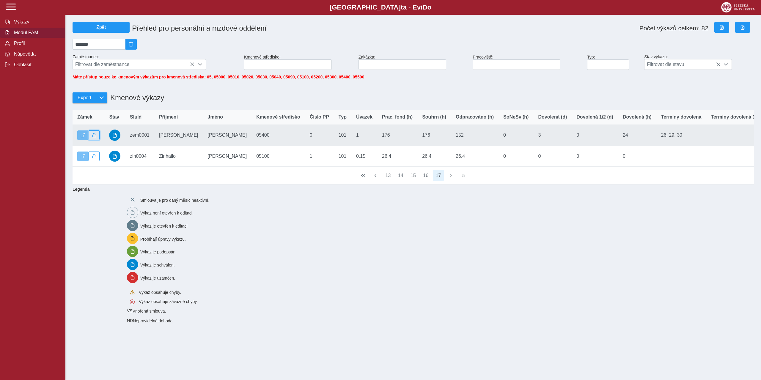
click at [93, 137] on span "button" at bounding box center [94, 135] width 4 height 4
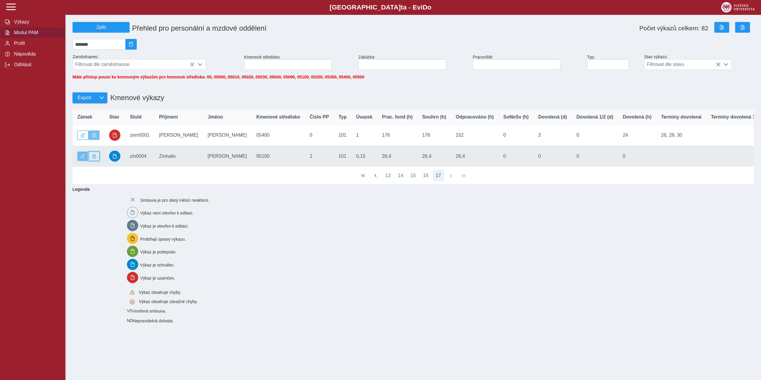
click at [94, 158] on span "button" at bounding box center [94, 156] width 4 height 4
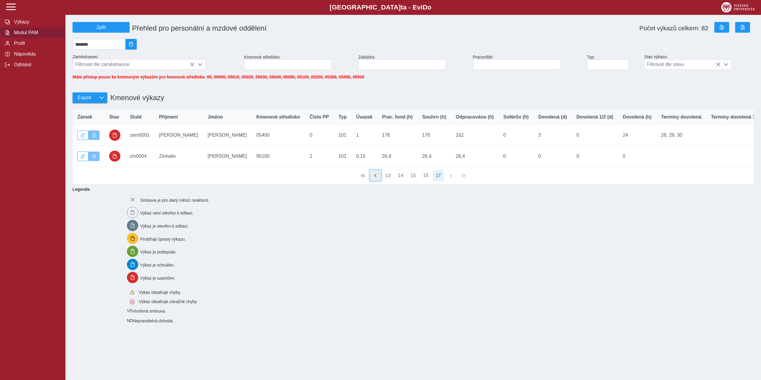
click at [378, 181] on button "button" at bounding box center [375, 175] width 11 height 11
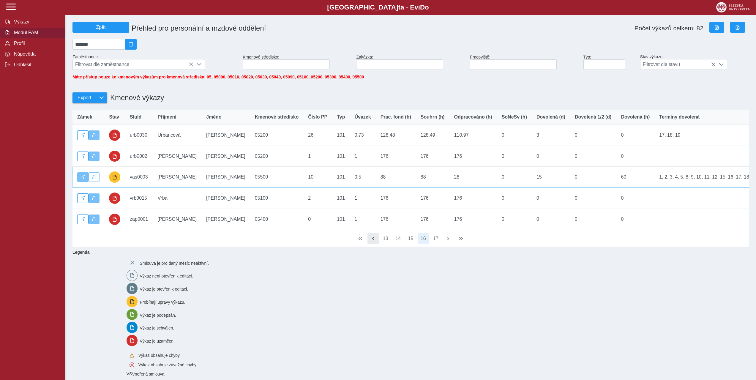
click at [416, 186] on td "Souhrn (h) 88" at bounding box center [433, 177] width 34 height 21
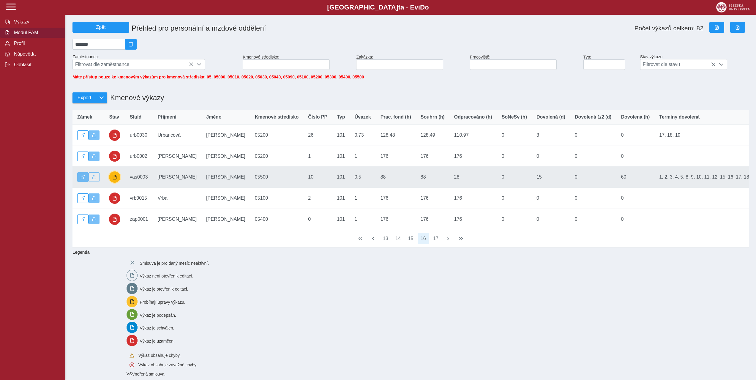
click at [115, 179] on span "button" at bounding box center [114, 177] width 5 height 5
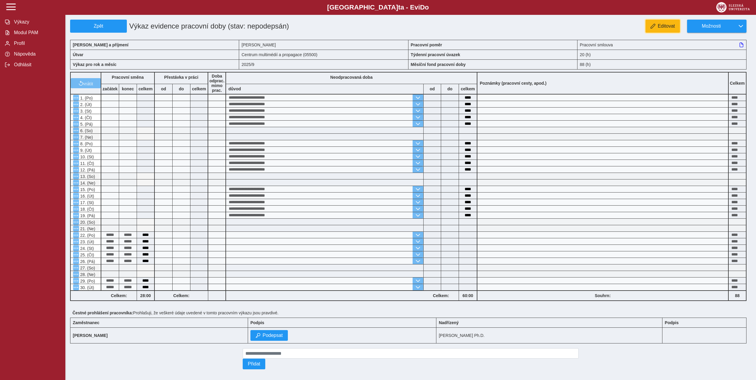
click at [671, 27] on span "Editovat" at bounding box center [666, 25] width 17 height 5
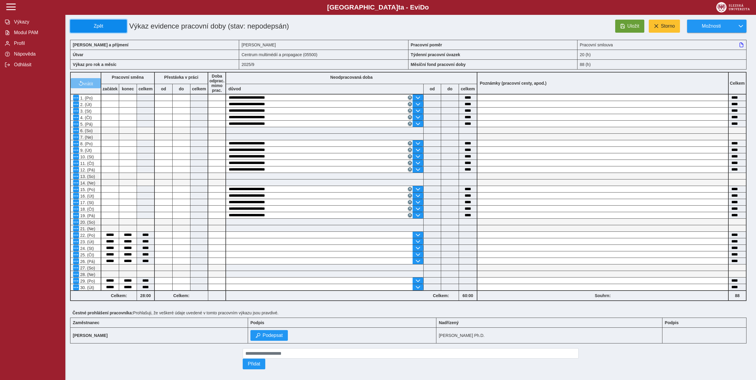
click at [110, 23] on button "Zpět" at bounding box center [98, 26] width 57 height 13
